Goal: Transaction & Acquisition: Obtain resource

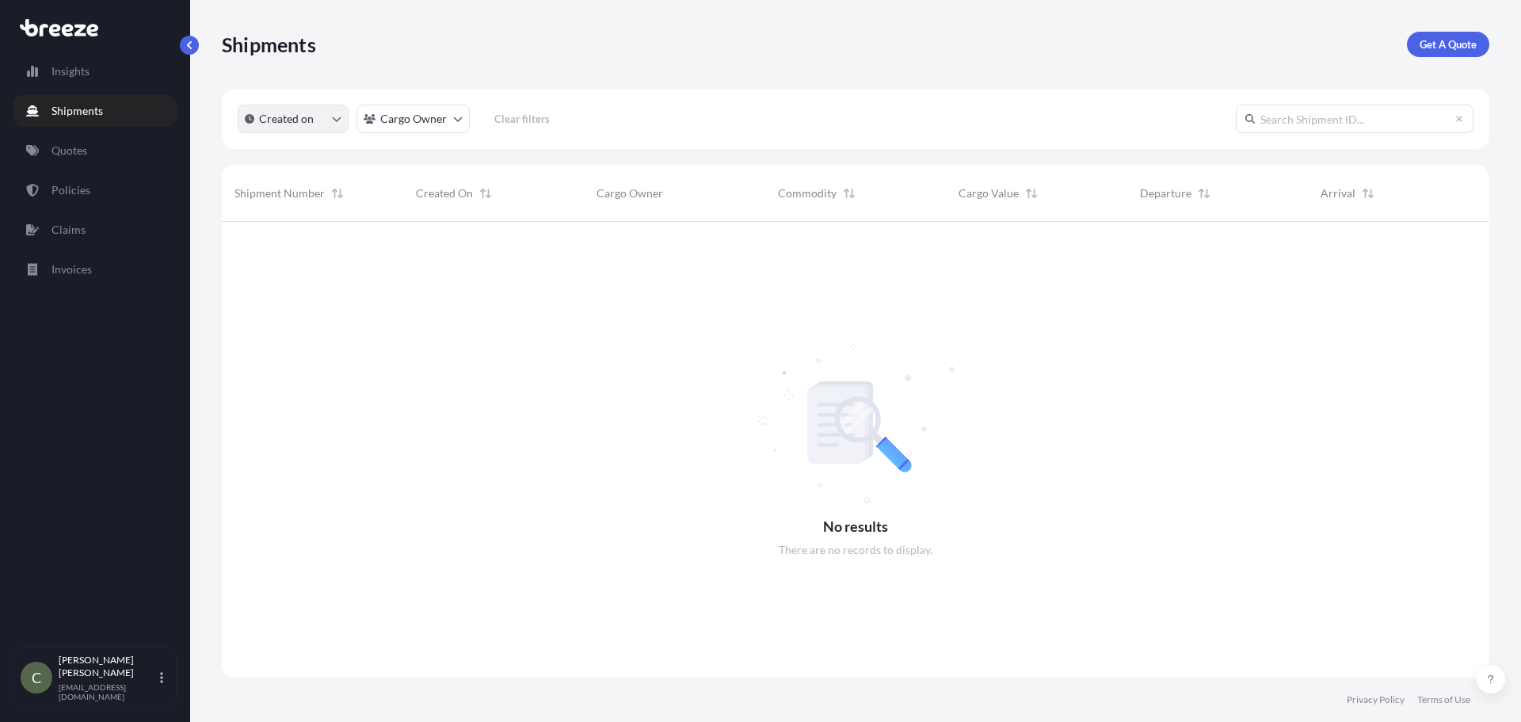
scroll to position [501, 1255]
click at [1441, 48] on p "Get A Quote" at bounding box center [1447, 44] width 57 height 16
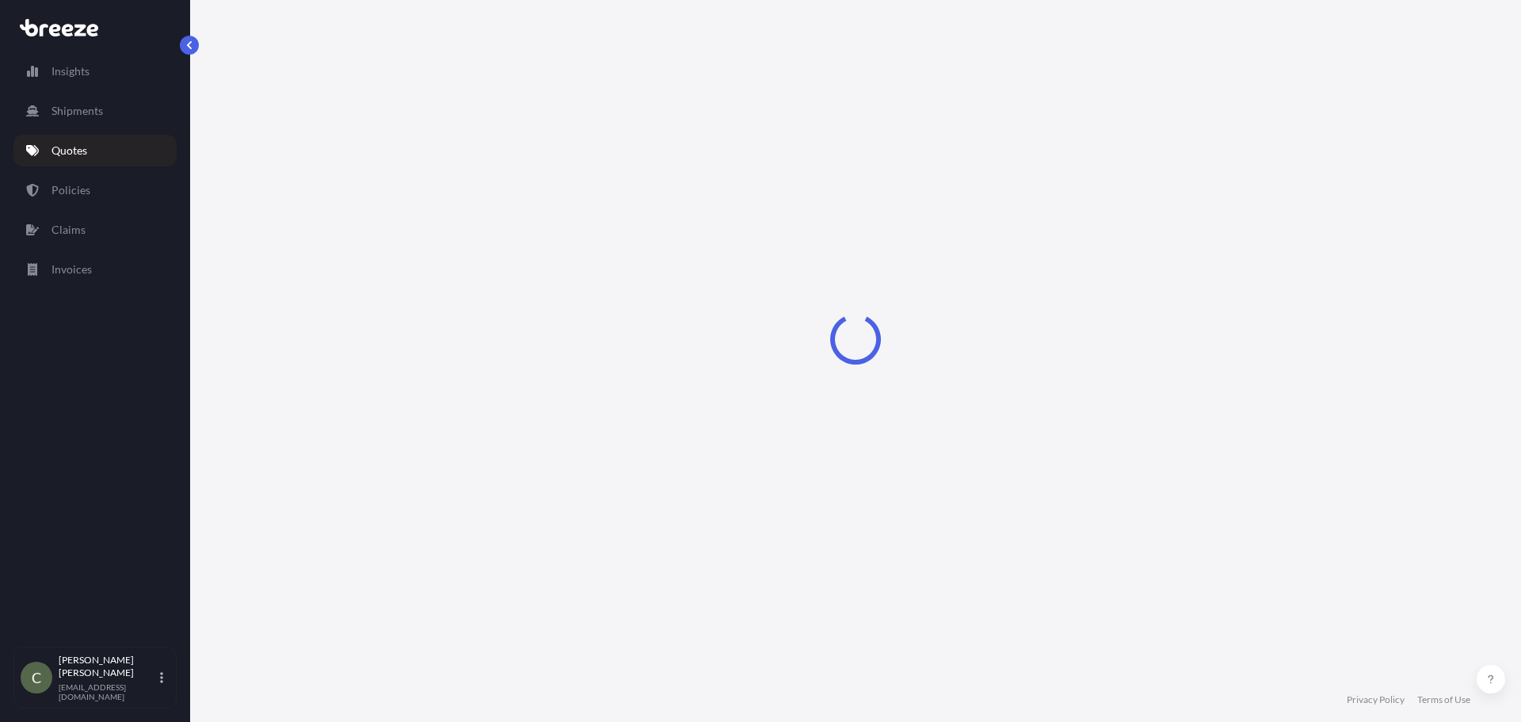
select select "Sea"
select select "1"
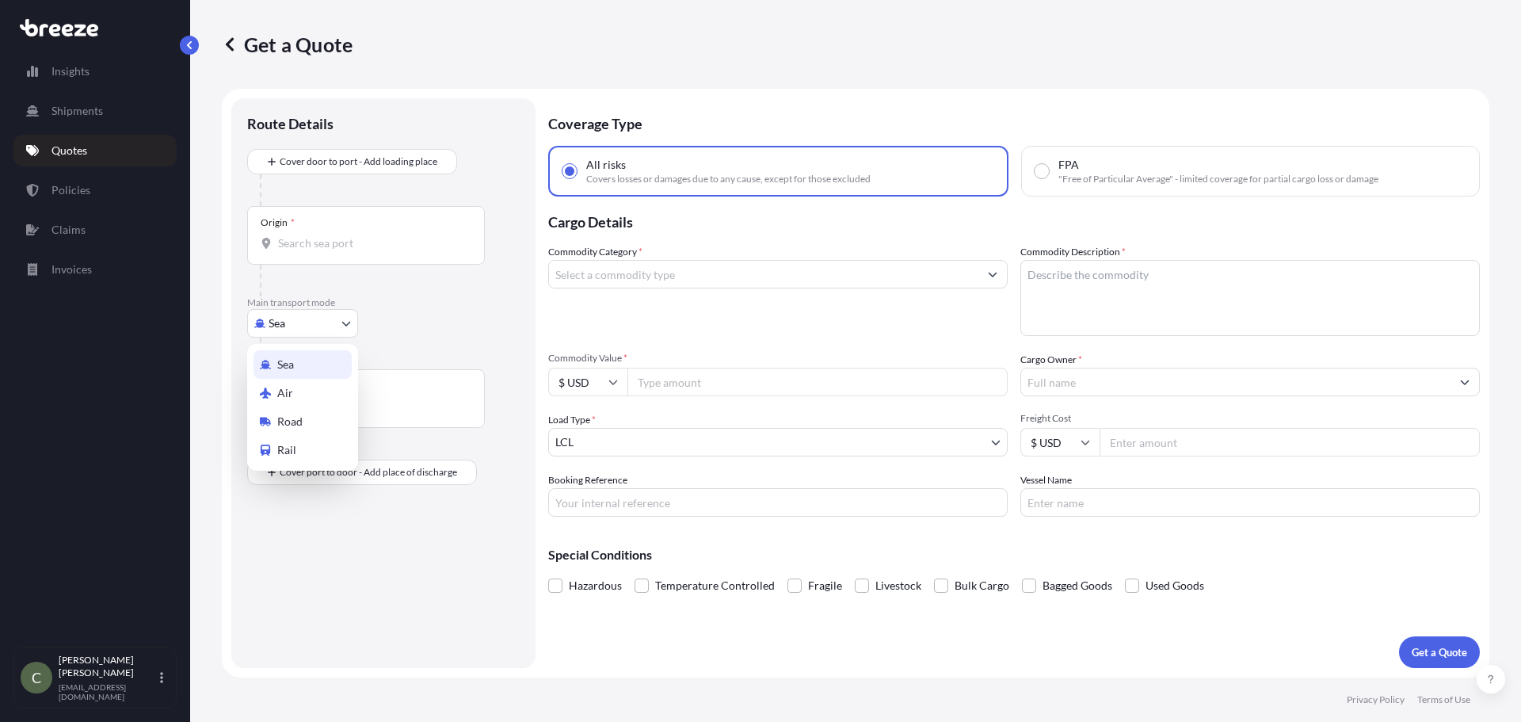
click at [335, 322] on body "Insights Shipments Quotes Policies Claims Invoices C [PERSON_NAME] [EMAIL_ADDRE…" at bounding box center [760, 361] width 1521 height 722
click at [286, 420] on span "Road" at bounding box center [289, 421] width 25 height 16
select select "Road"
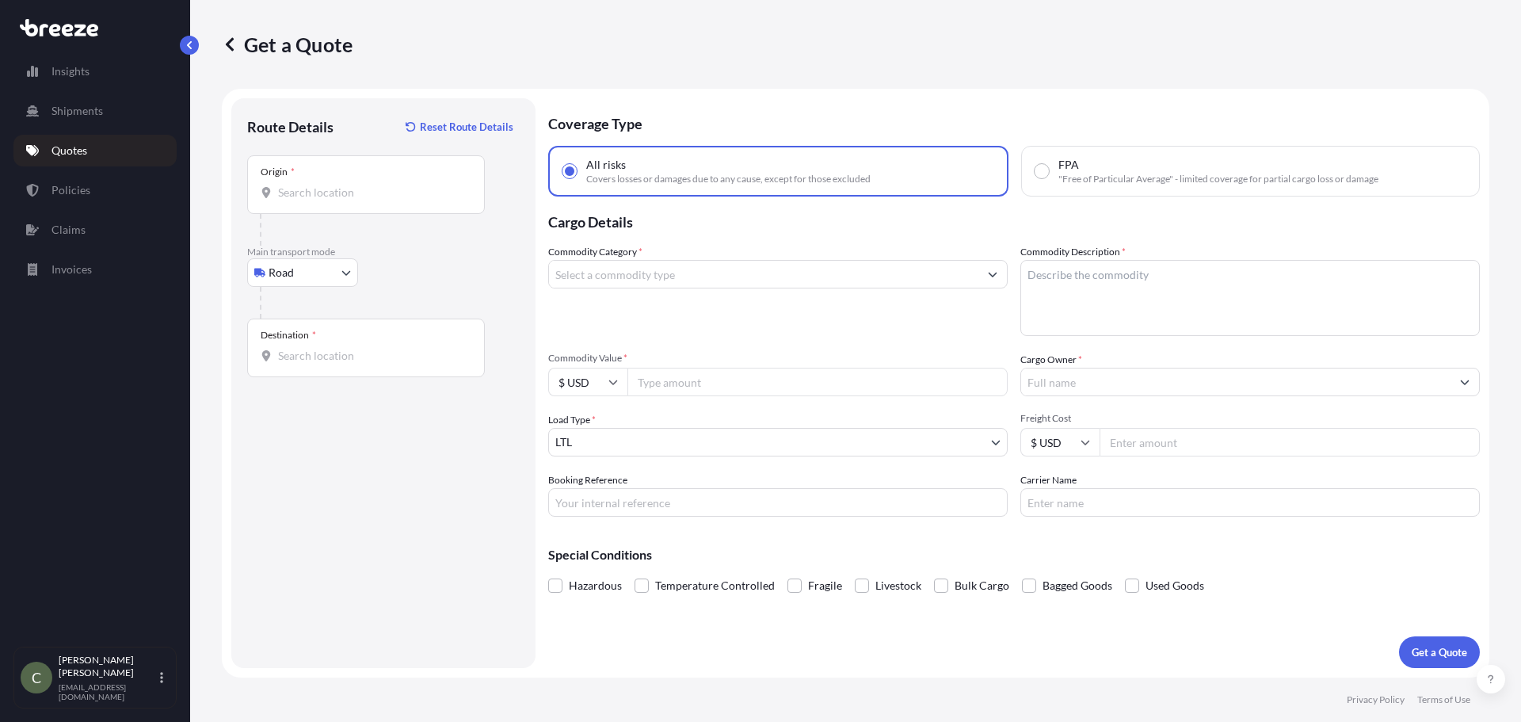
click at [357, 210] on div "Origin *" at bounding box center [366, 184] width 238 height 59
click at [357, 200] on input "Origin *" at bounding box center [371, 193] width 187 height 16
